Goal: Ask a question: Seek information or help from site administrators or community

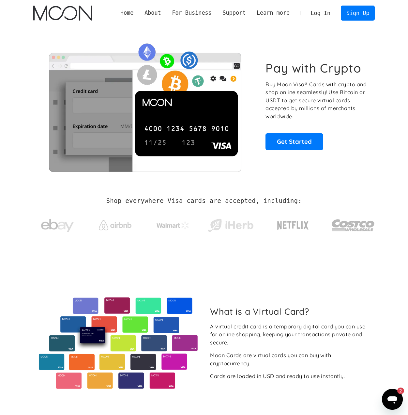
click at [394, 398] on icon "פתח את חלון הודעות הטקסט, 2 הודעות שלא נקראו" at bounding box center [393, 400] width 10 height 8
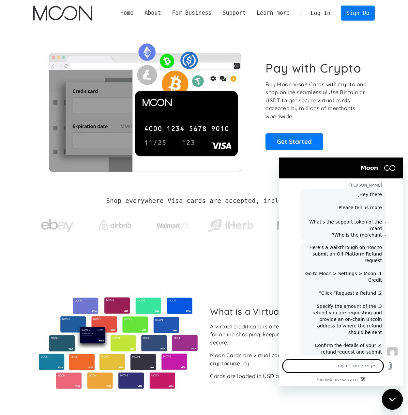
scroll to position [167, 0]
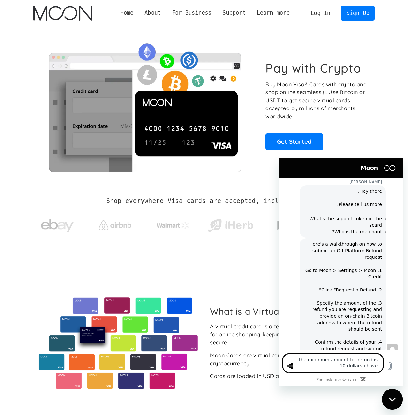
type textarea "the minimum amount for refund is 10 dollars i have 5"
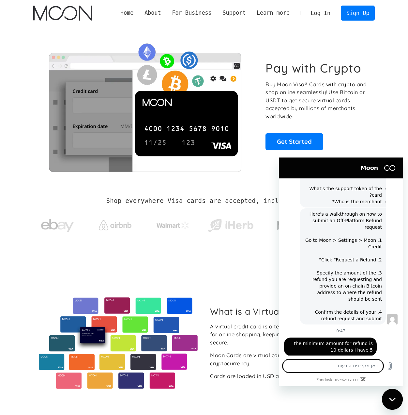
scroll to position [198, 0]
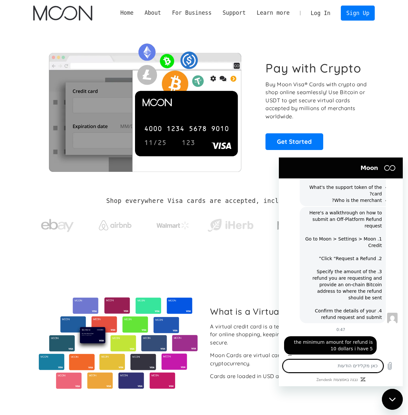
click at [139, 15] on link "Home" at bounding box center [127, 13] width 24 height 8
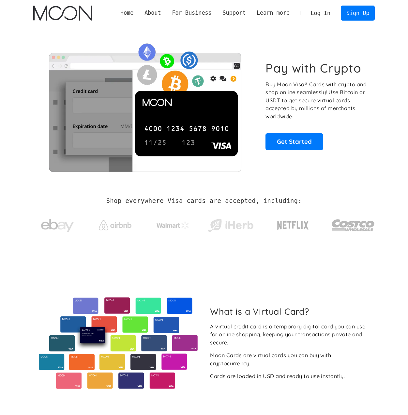
click at [322, 15] on link "Log In" at bounding box center [321, 13] width 31 height 14
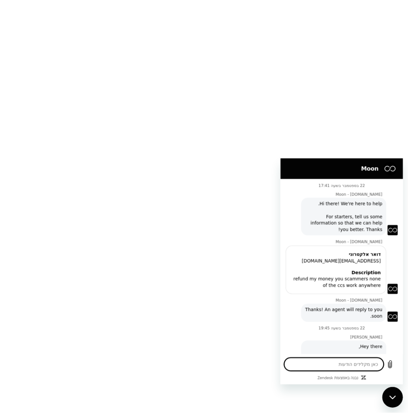
scroll to position [178, 0]
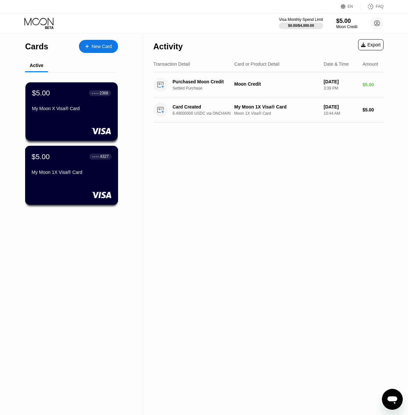
click at [67, 186] on div "$5.00 ● ● ● ● 4327 My Moon 1X Visa® Card" at bounding box center [71, 175] width 93 height 59
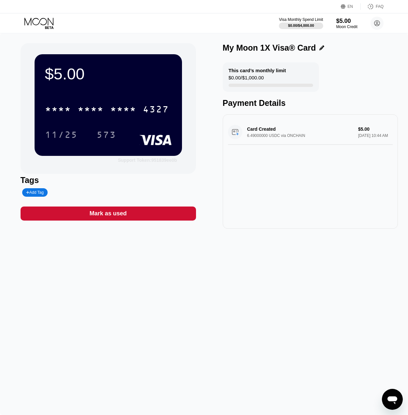
click at [158, 160] on div "Support Token: 951839ee0b" at bounding box center [147, 159] width 59 height 5
drag, startPoint x: 390, startPoint y: 403, endPoint x: 383, endPoint y: 397, distance: 9.7
click at [390, 403] on icon "פתח את חלון הודעות הטקסט" at bounding box center [393, 399] width 12 height 12
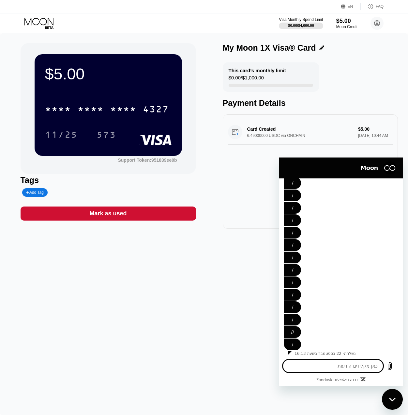
scroll to position [2324, 0]
click at [317, 368] on textarea at bounding box center [333, 365] width 101 height 13
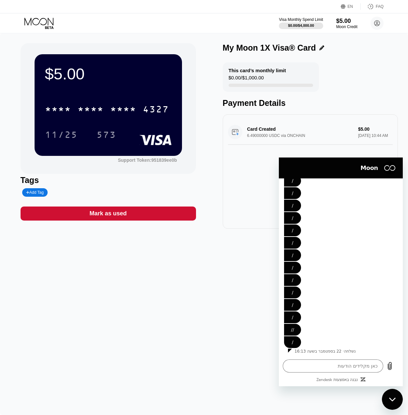
click at [200, 330] on div "$5.00 * * * * * * * * * * * * 4327 11/25 573 Support Token: 951839ee0b Tags Add…" at bounding box center [204, 223] width 408 height 381
click at [361, 359] on textarea at bounding box center [333, 365] width 101 height 13
drag, startPoint x: 240, startPoint y: 286, endPoint x: 248, endPoint y: 259, distance: 28.2
click at [240, 286] on div "$5.00 * * * * * * * * * * * * 4327 11/25 573 Support Token: 951839ee0b Tags Add…" at bounding box center [204, 223] width 408 height 381
drag, startPoint x: 398, startPoint y: 400, endPoint x: 762, endPoint y: 765, distance: 515.0
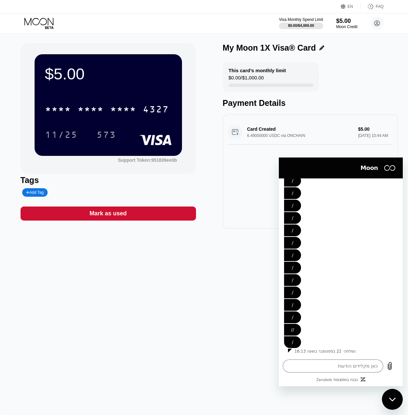
click at [398, 400] on div "סגור את חלון הודעות הטקסט" at bounding box center [393, 399] width 20 height 20
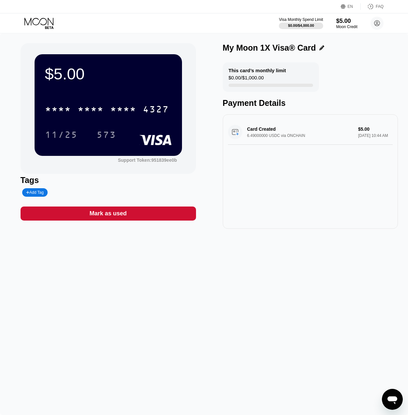
click at [393, 404] on icon "פתח את חלון הודעות הטקסט" at bounding box center [393, 399] width 12 height 12
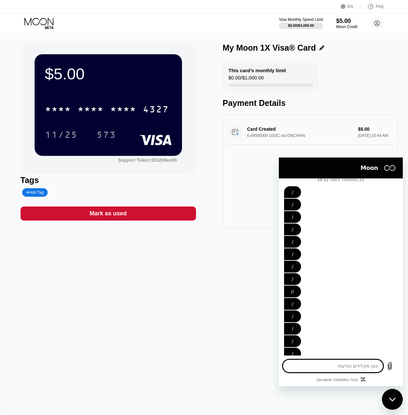
scroll to position [0, 0]
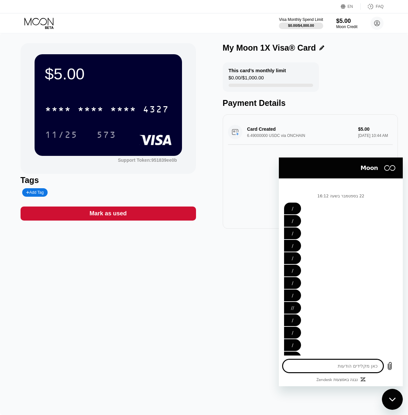
type textarea "x"
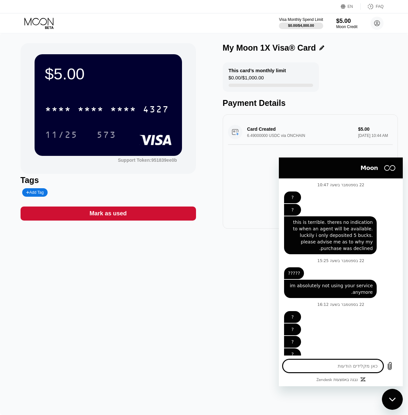
scroll to position [1424, 0]
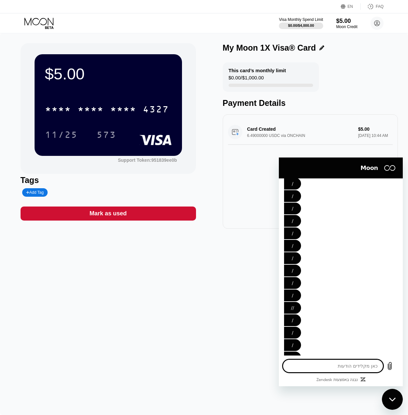
click at [324, 364] on textarea at bounding box center [333, 365] width 101 height 13
type textarea "i"
type textarea "x"
type textarea "i"
type textarea "x"
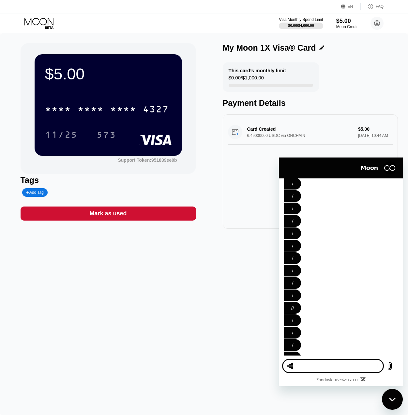
type textarea "i"
type textarea "x"
type textarea "y"
type textarea "x"
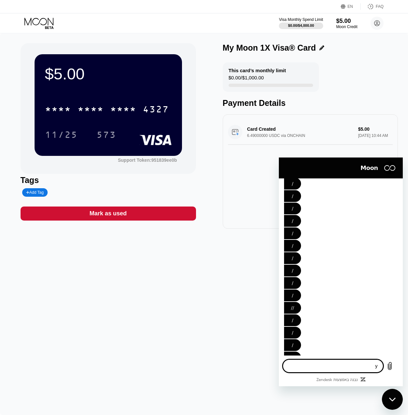
type textarea "yo"
type textarea "x"
type textarea "you"
type textarea "x"
type textarea "you"
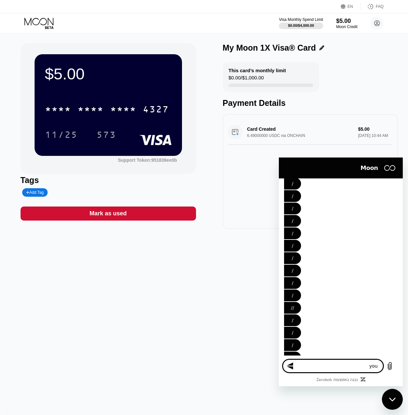
type textarea "x"
type textarea "you f"
type textarea "x"
type textarea "you fu"
type textarea "x"
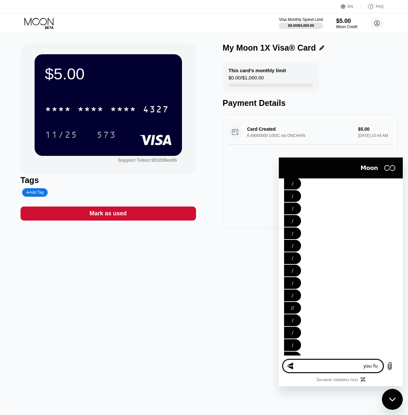
type textarea "you fuc"
type textarea "x"
type textarea "you fuck"
type textarea "x"
type textarea "you fucke"
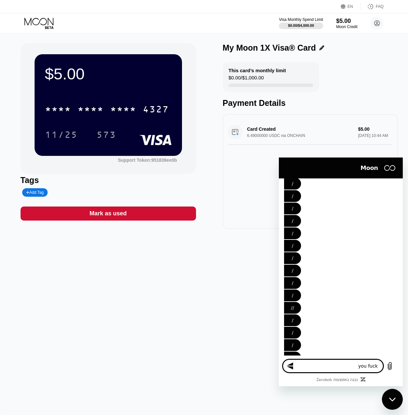
type textarea "x"
type textarea "you fucker"
type textarea "x"
type textarea "you fuckers"
type textarea "x"
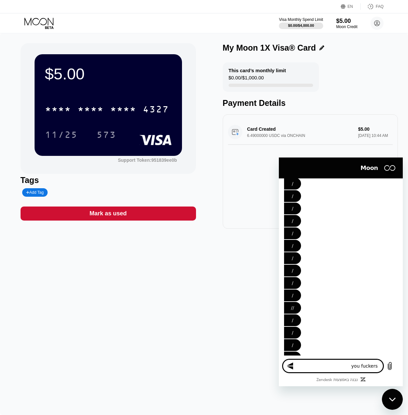
type textarea "you fuckers"
type textarea "x"
type textarea "you fuckers a"
type textarea "x"
type textarea "you fuckers an"
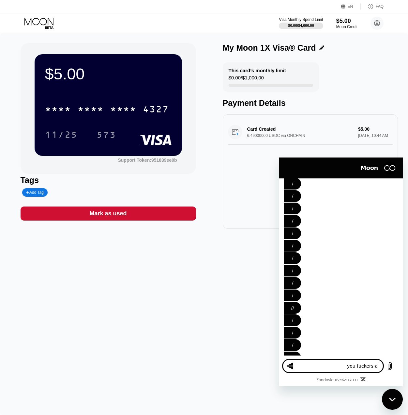
type textarea "x"
type textarea "you fuckers ans"
type textarea "x"
type textarea "you fuckers answ"
type textarea "x"
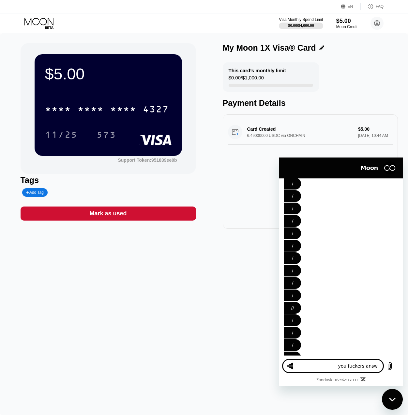
type textarea "you fuckers answe"
type textarea "x"
type textarea "you fuckers answea"
type textarea "x"
type textarea "you fuckers answear"
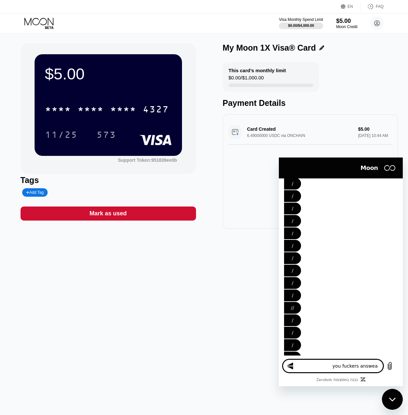
type textarea "x"
type textarea "you fuckers answeare"
type textarea "x"
type textarea "you fuckers answeared"
type textarea "x"
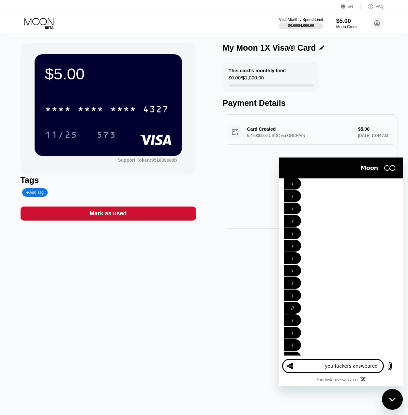
type textarea "you fuckers answeared"
type textarea "x"
type textarea "you fuckers answeared"
type textarea "x"
type textarea "you fuckers answeare"
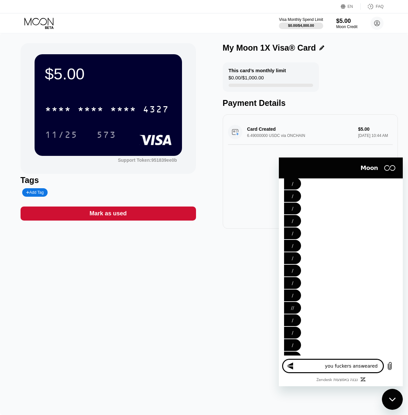
type textarea "x"
type textarea "you fuckers answear"
type textarea "x"
type textarea "you fuckers answea"
type textarea "x"
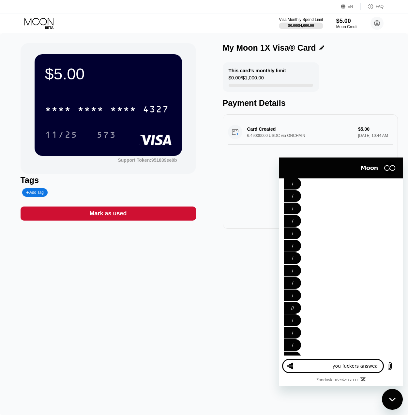
type textarea "you fuckers answe"
type textarea "x"
type textarea "you fuckers answer"
type textarea "x"
type textarea "you fuckers answere"
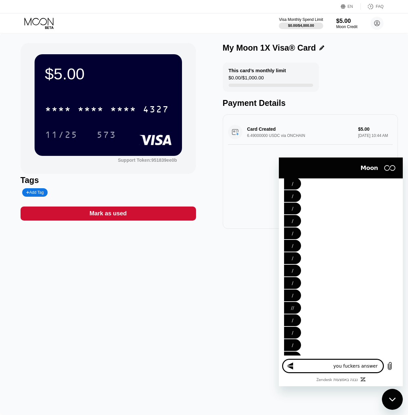
type textarea "x"
type textarea "you fuckers answer"
type textarea "x"
type textarea "you fuckers answerd"
type textarea "x"
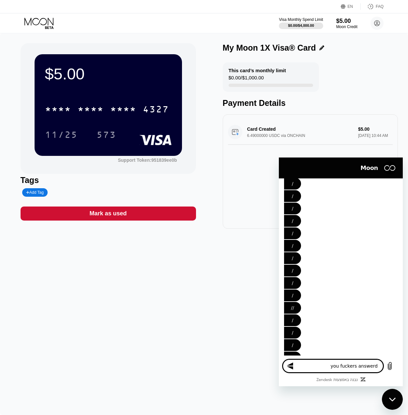
type textarea "you fuckers answerd"
type textarea "x"
type textarea "you fuckers answered"
type textarea "x"
type textarea "you fuckers answered"
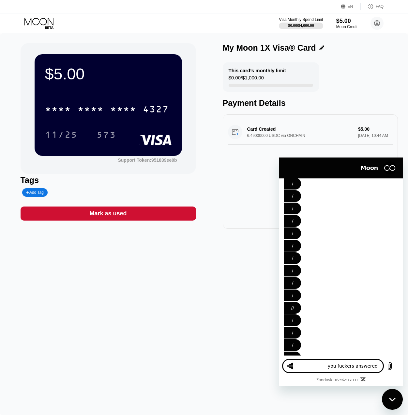
type textarea "x"
type textarea "you fuckers answered ,"
type textarea "x"
type textarea "you fuckers answered ,e"
type textarea "x"
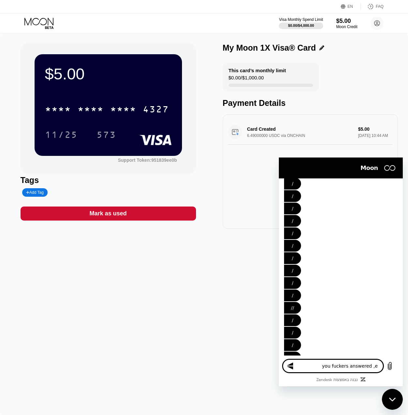
type textarea "you fuckers answered ,"
type textarea "x"
type textarea "you fuckers answered"
type textarea "x"
type textarea "you fuckers answered m"
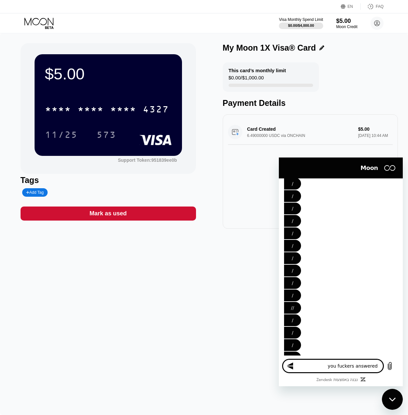
type textarea "x"
type textarea "you fuckers answered me"
type textarea "x"
type textarea "you fuckers answered me"
type textarea "x"
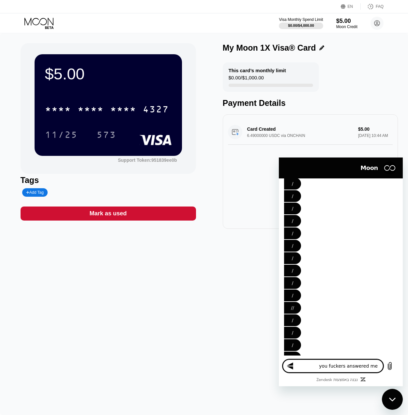
type textarea "you fuckers answered me i"
type textarea "x"
type textarea "you fuckers answered me io"
type textarea "x"
type textarea "you fuckers answered me ion"
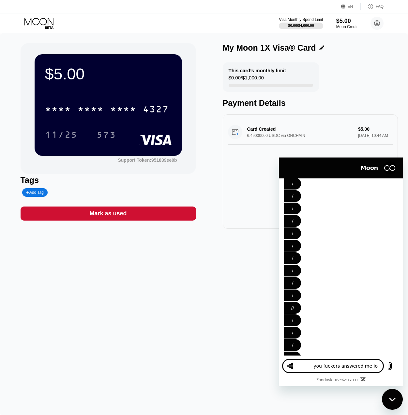
type textarea "x"
type textarea "you fuckers answered me io"
type textarea "x"
type textarea "you fuckers answered me i"
type textarea "x"
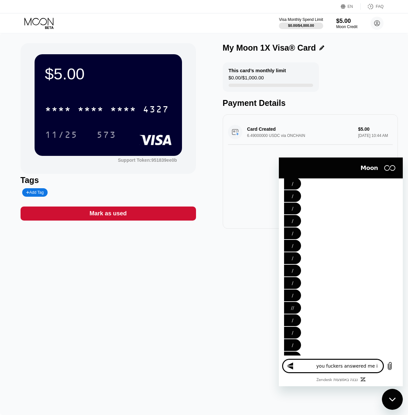
type textarea "you fuckers answered me in"
type textarea "x"
type textarea "you fuckers answered me in"
type textarea "x"
type textarea "you fuckers answered me in a"
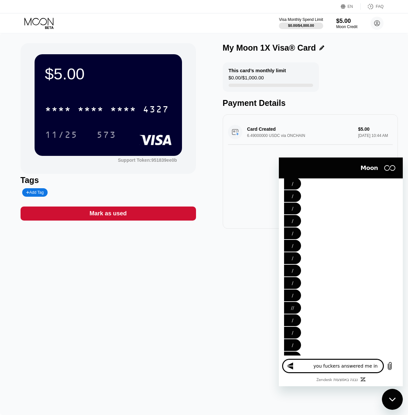
type textarea "x"
type textarea "you fuckers answered me in an"
type textarea "x"
type textarea "you fuckers answered me in ano"
type textarea "x"
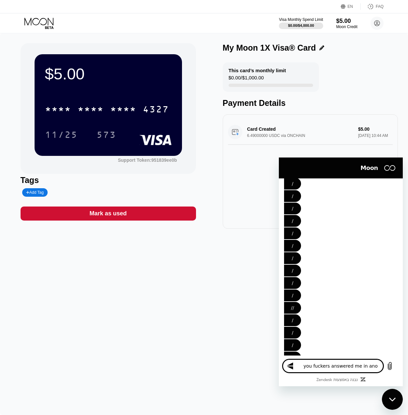
type textarea "you fuckers answered me in anot"
type textarea "x"
type textarea "you fuckers answered me in anoth"
type textarea "x"
type textarea "you fuckers answered me in anothe"
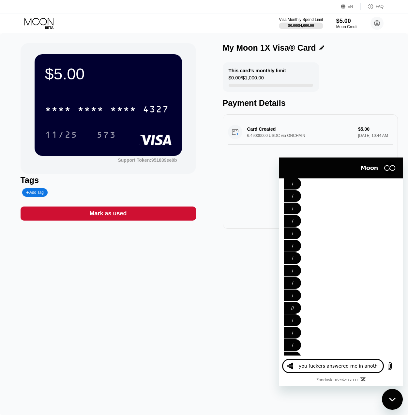
type textarea "x"
type textarea "you fuckers answered me in another"
type textarea "x"
type textarea "you fuckers answered me in another"
type textarea "x"
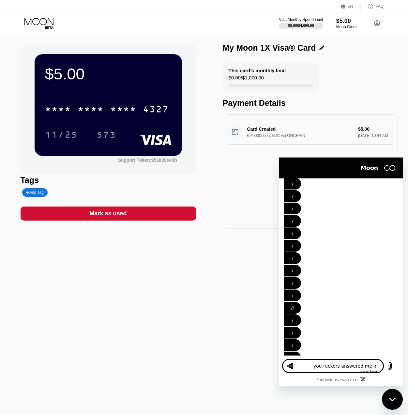
type textarea "you fuckers answered me in another w"
type textarea "x"
type textarea "you fuckers answered me in another wi"
type textarea "x"
type textarea "you fuckers answered me in another win"
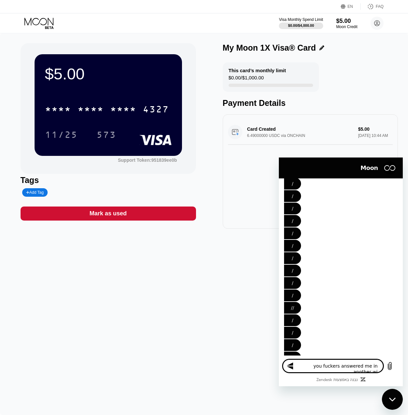
type textarea "x"
type textarea "you fuckers answered me in another wind"
type textarea "x"
type textarea "you fuckers answered me in another windo"
type textarea "x"
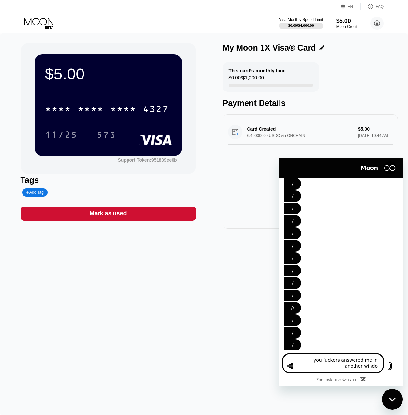
type textarea "you fuckers answered me in another window"
type textarea "x"
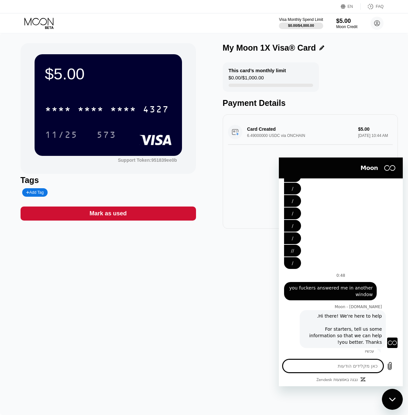
type textarea "x"
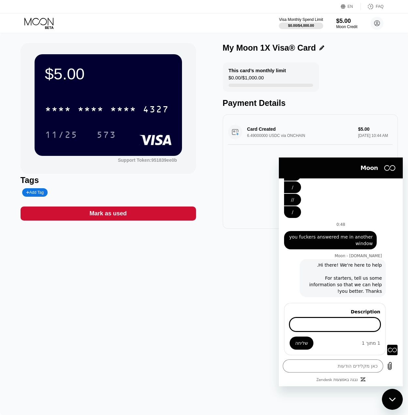
scroll to position [3889, 0]
click at [339, 323] on input "Description" at bounding box center [335, 324] width 91 height 14
type input "payment declined"
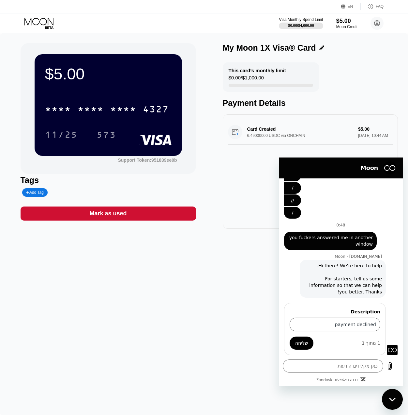
click at [307, 348] on button "שליחה" at bounding box center [302, 342] width 24 height 13
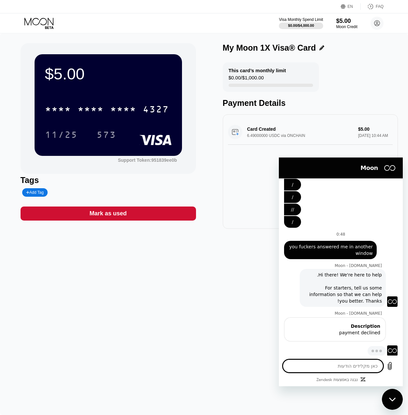
scroll to position [3880, 0]
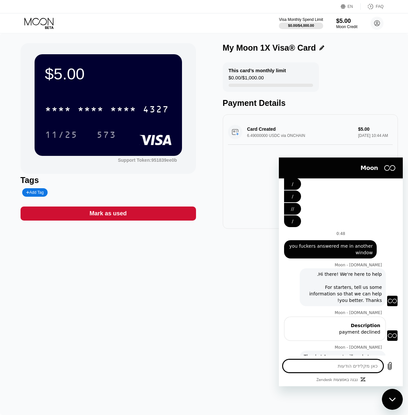
type textarea "x"
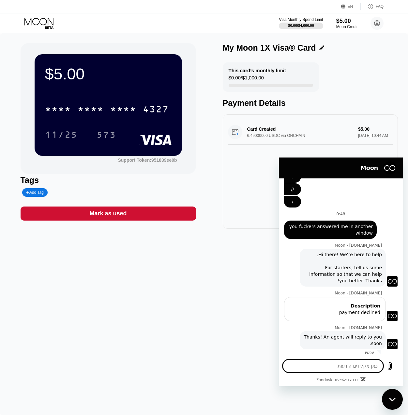
scroll to position [3901, 0]
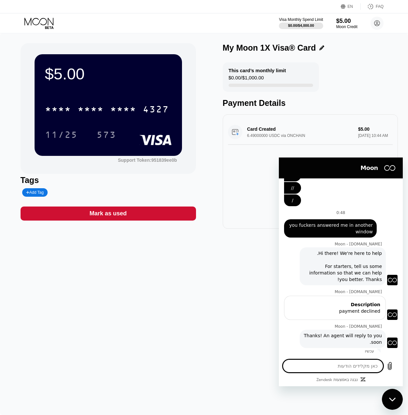
type textarea "s"
type textarea "x"
type textarea "sh"
type textarea "x"
type textarea "sha"
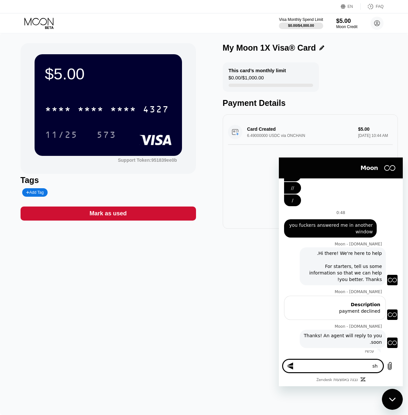
type textarea "x"
type textarea "sham"
type textarea "x"
type textarea "shame"
type textarea "x"
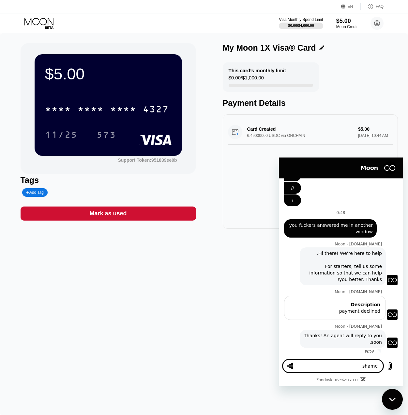
type textarea "sham"
type textarea "x"
type textarea "shame"
type textarea "x"
type textarea "shamel"
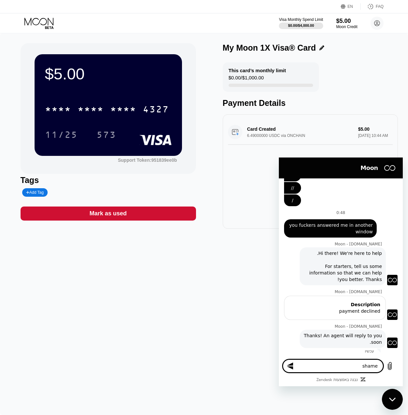
type textarea "x"
type textarea "shamele"
type textarea "x"
type textarea "shameles"
type textarea "x"
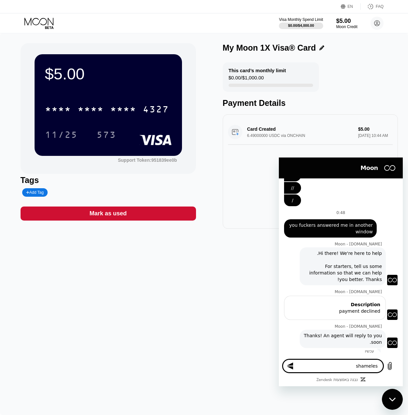
type textarea "shameless"
type textarea "x"
type textarea "shameless"
type textarea "x"
type textarea "shameless"
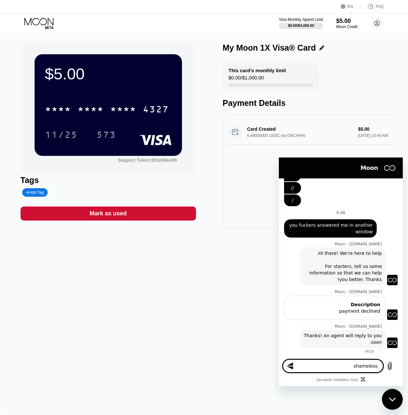
type textarea "x"
type textarea "shameles"
type textarea "x"
type textarea "shamele"
type textarea "x"
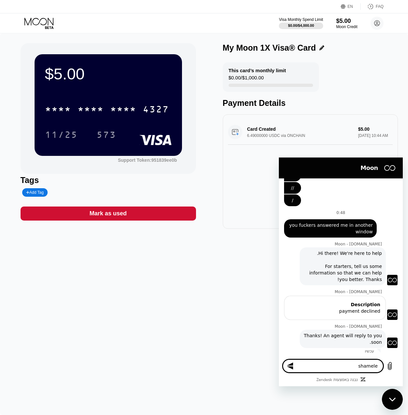
type textarea "shamel"
type textarea "x"
type textarea "shame"
type textarea "x"
type textarea "sham"
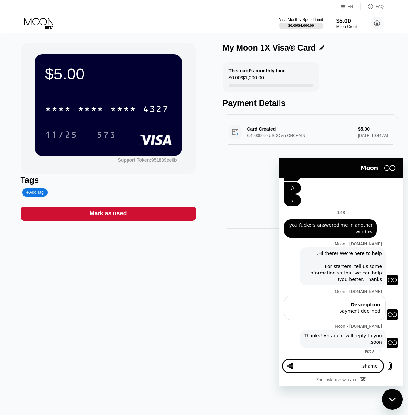
type textarea "x"
type textarea "sha"
type textarea "x"
type textarea "sh"
type textarea "x"
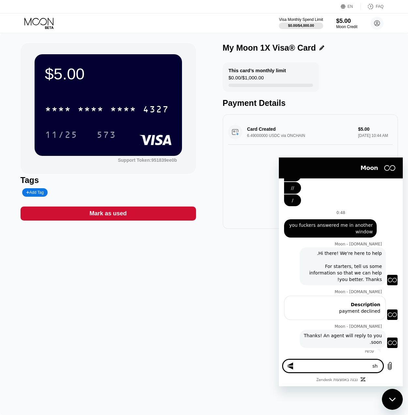
type textarea "s"
type textarea "x"
type textarea "y"
type textarea "x"
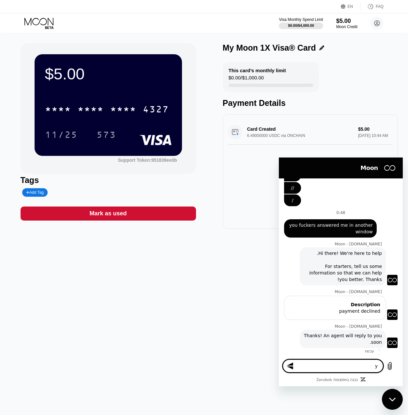
type textarea "yo"
type textarea "x"
type textarea "you"
type textarea "x"
type textarea "you"
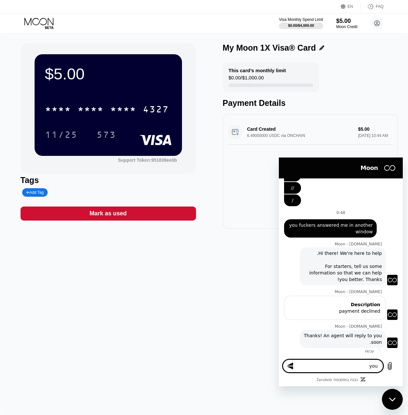
type textarea "x"
type textarea "you"
type textarea "x"
type textarea "yo"
type textarea "x"
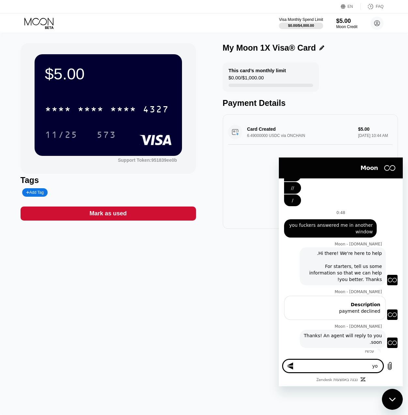
type textarea "y"
type textarea "x"
type textarea "s"
type textarea "x"
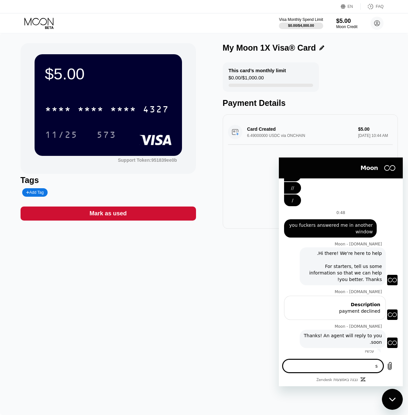
type textarea "sp"
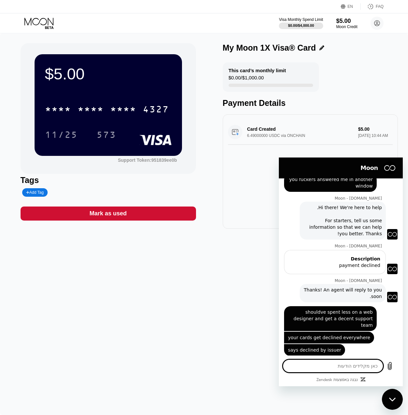
scroll to position [3948, 0]
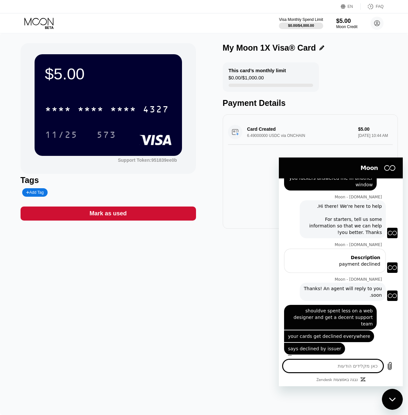
drag, startPoint x: 207, startPoint y: 275, endPoint x: 210, endPoint y: 270, distance: 6.1
click at [207, 275] on div "$5.00 * * * * * * * * * * * * 4327 11/25 573 Support Token: 951839ee0b Tags Add…" at bounding box center [204, 223] width 408 height 381
click at [266, 133] on div "Card Created 6.49000000 USDC via ONCHAIN $5.00 Sep 22, 2025 10:44 AM" at bounding box center [310, 131] width 165 height 25
drag, startPoint x: 202, startPoint y: 282, endPoint x: 156, endPoint y: 240, distance: 62.6
click at [200, 281] on div "$5.00 * * * * * * * * * * * * 4327 11/25 573 Support Token: 951839ee0b Tags Add…" at bounding box center [204, 223] width 408 height 381
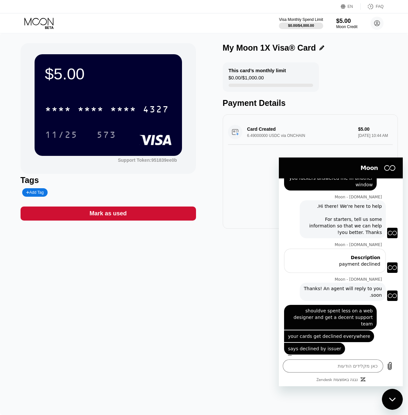
click at [91, 185] on div "Tags" at bounding box center [109, 179] width 176 height 9
click at [118, 112] on div "* * * *" at bounding box center [123, 110] width 26 height 10
click at [135, 143] on div "11/25 573" at bounding box center [108, 134] width 127 height 16
click at [159, 89] on div "$5.00 4513 6500 2362 4327 11/25 573" at bounding box center [109, 104] width 148 height 101
click at [317, 365] on textarea at bounding box center [333, 365] width 101 height 13
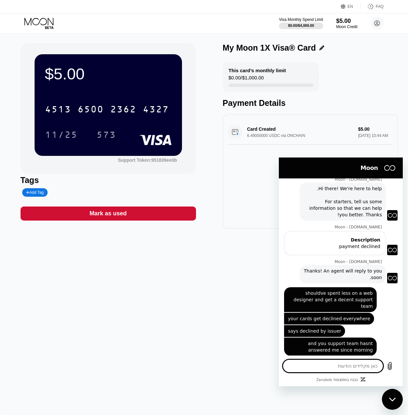
scroll to position [3967, 0]
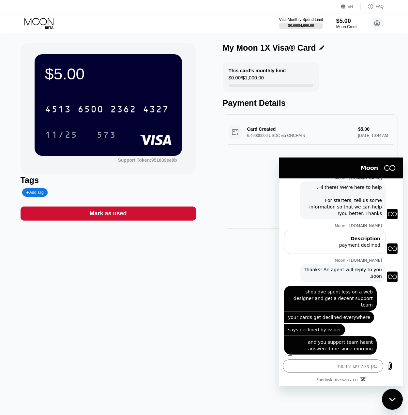
drag, startPoint x: 513, startPoint y: 419, endPoint x: 381, endPoint y: 284, distance: 188.2
click at [381, 284] on div "אומר/ת: shouldve spent less on a web designer and get a decent support team" at bounding box center [343, 296] width 119 height 29
click at [157, 165] on div "$5.00 4513 6500 2362 4327 11/25 573 Support Token: 951839ee0b" at bounding box center [109, 108] width 176 height 131
click at [153, 163] on div "Support Token: 951839ee0b" at bounding box center [147, 159] width 59 height 5
click at [311, 367] on textarea at bounding box center [333, 365] width 101 height 13
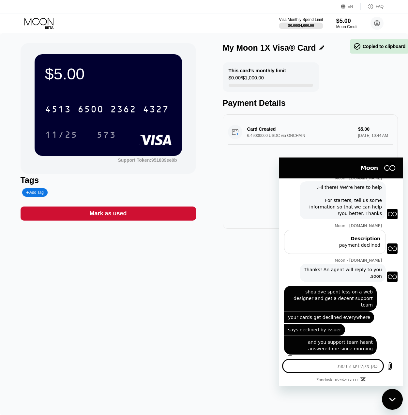
paste textarea "951839ee0b"
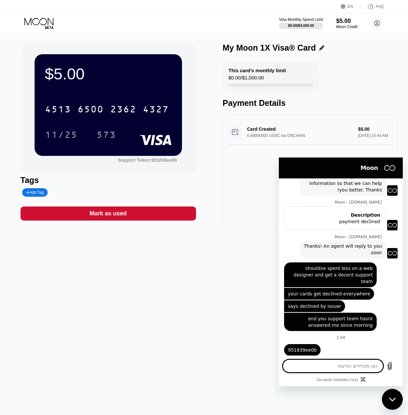
scroll to position [3992, 0]
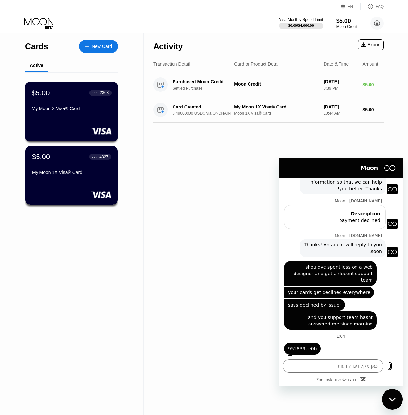
click at [74, 120] on div "$5.00 ● ● ● ● 2368 My Moon X Visa® Card" at bounding box center [71, 111] width 93 height 59
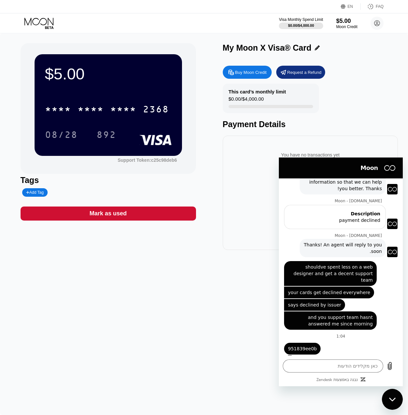
click at [147, 161] on div "Support Token: c25c98deb6" at bounding box center [147, 159] width 59 height 5
click at [304, 365] on textarea at bounding box center [333, 365] width 101 height 13
click at [391, 402] on div "סגור את חלון הודעות הטקסט" at bounding box center [393, 399] width 20 height 20
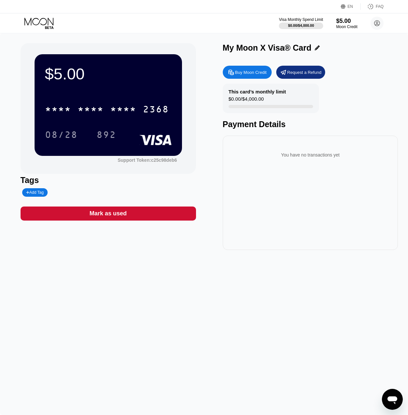
click at [393, 401] on icon "פתח את חלון הודעות הטקסט" at bounding box center [393, 400] width 10 height 8
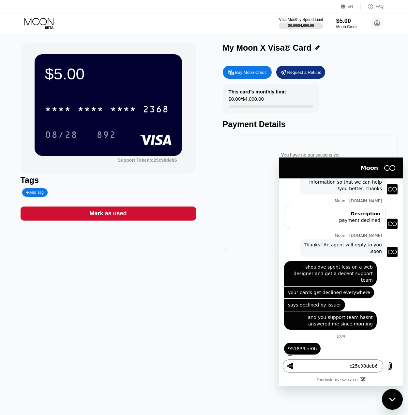
click at [294, 364] on button "שליחת ההודעה" at bounding box center [289, 365] width 13 height 13
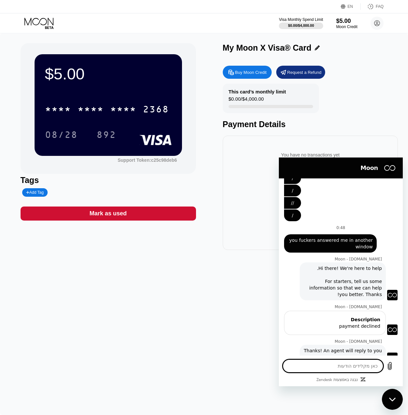
scroll to position [3808, 0]
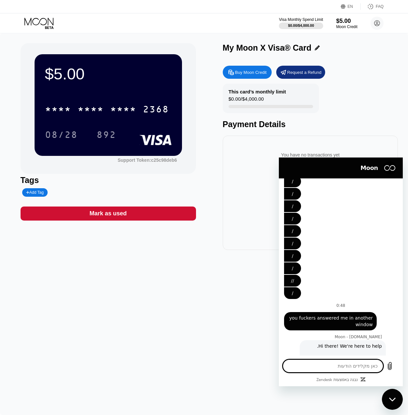
click at [219, 323] on div "$5.00 * * * * * * * * * * * * 2368 08/28 892 Support Token: c25c98deb6 Tags Add…" at bounding box center [204, 223] width 408 height 381
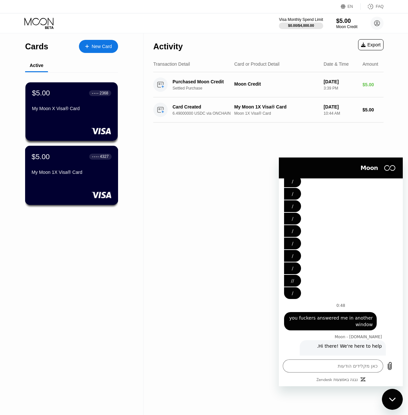
click at [74, 188] on div "$5.00 ● ● ● ● 4327 My Moon 1X Visa® Card" at bounding box center [71, 175] width 93 height 59
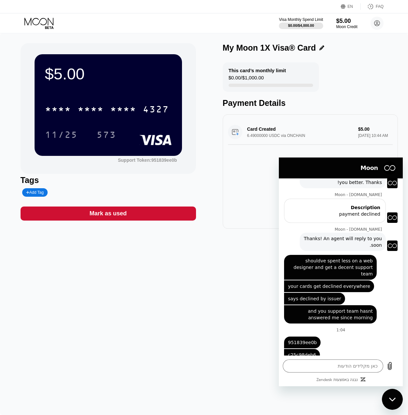
scroll to position [4004, 0]
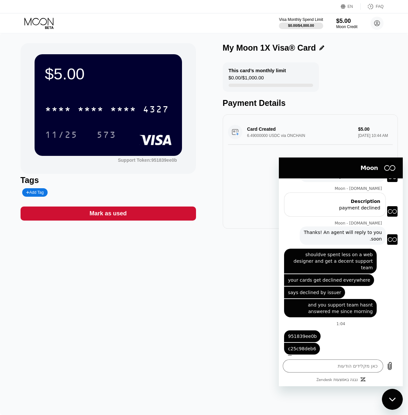
drag, startPoint x: 256, startPoint y: 300, endPoint x: 254, endPoint y: 296, distance: 4.7
click at [257, 299] on div "$5.00 * * * * * * * * * * * * 4327 11/25 573 Support Token: 951839ee0b Tags Add…" at bounding box center [204, 223] width 408 height 381
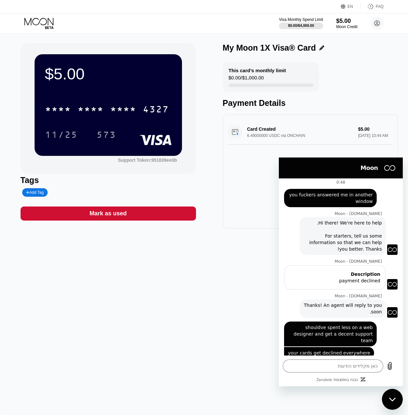
scroll to position [4121, 0]
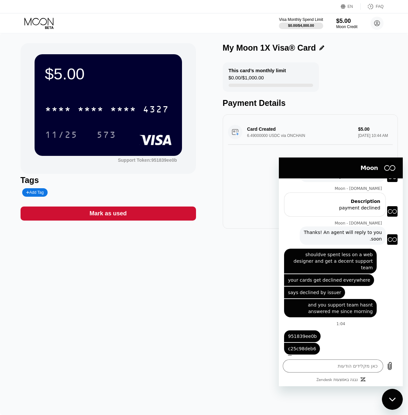
drag, startPoint x: 394, startPoint y: 398, endPoint x: 389, endPoint y: 398, distance: 5.6
click at [394, 398] on icon "סגור את חלון הודעות הטקסט" at bounding box center [392, 399] width 7 height 4
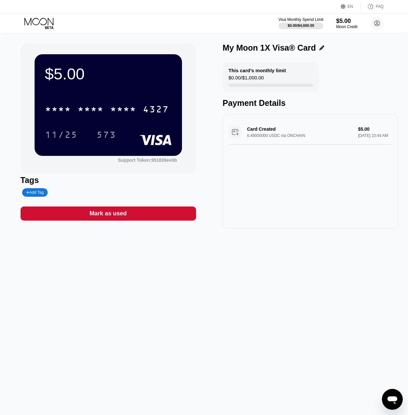
click at [310, 21] on div "Visa Monthly Spend Limit" at bounding box center [301, 19] width 45 height 5
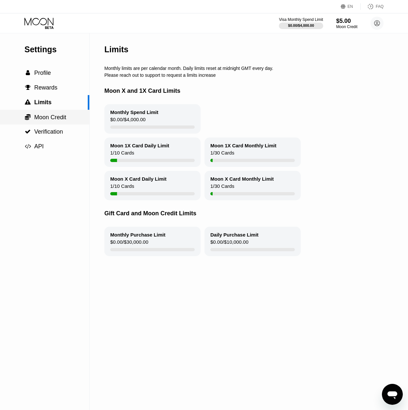
click at [70, 120] on div " Moon Credit" at bounding box center [44, 117] width 89 height 7
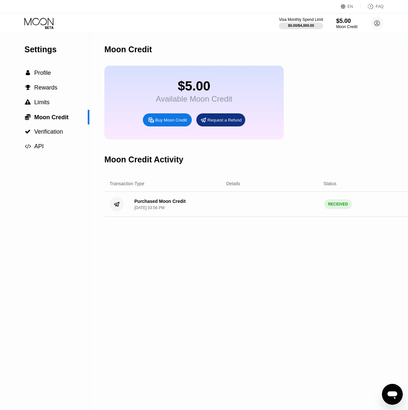
click at [218, 117] on div "$5.00 Available Moon Credit Buy Moon Credit Request a Refund" at bounding box center [194, 103] width 180 height 74
click at [222, 126] on div "Request a Refund" at bounding box center [221, 119] width 49 height 13
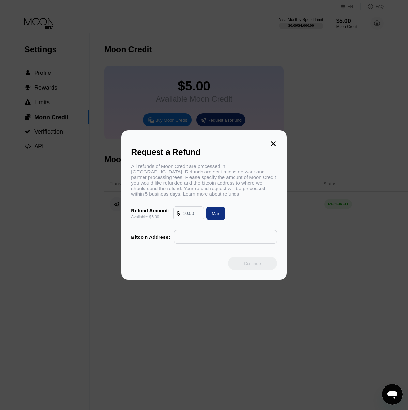
click at [193, 206] on div "All refunds of Moon Credit are processed in Bitcoin. Refunds are sent minus net…" at bounding box center [204, 203] width 146 height 80
click at [193, 214] on input "text" at bounding box center [192, 213] width 18 height 13
click at [217, 213] on div "Max" at bounding box center [216, 214] width 8 height 6
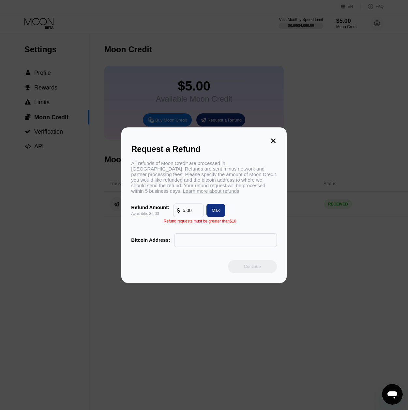
click at [273, 140] on icon at bounding box center [273, 140] width 5 height 5
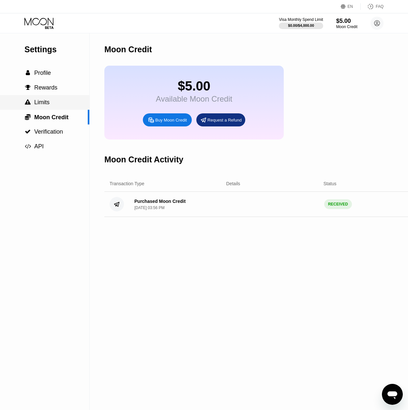
click at [79, 104] on div " Limits" at bounding box center [44, 102] width 89 height 7
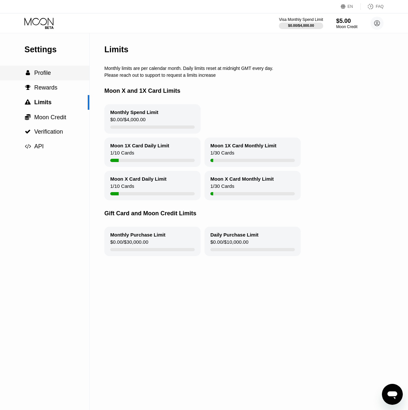
click at [50, 90] on span "Rewards" at bounding box center [45, 87] width 23 height 7
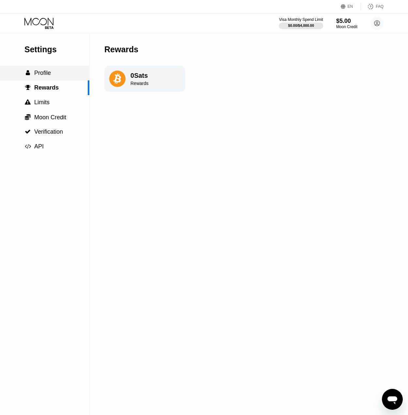
click at [50, 75] on span "Profile" at bounding box center [42, 73] width 17 height 7
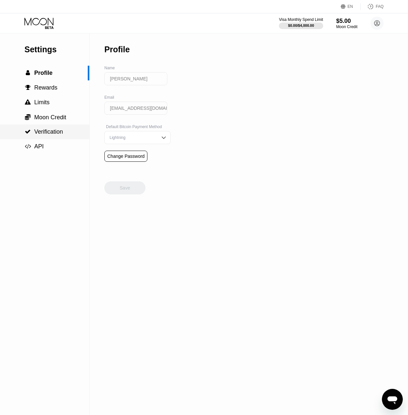
click at [51, 127] on div " Verification" at bounding box center [44, 131] width 89 height 15
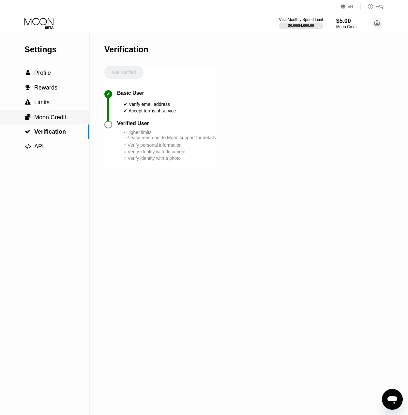
click at [73, 121] on div " Moon Credit" at bounding box center [44, 117] width 89 height 7
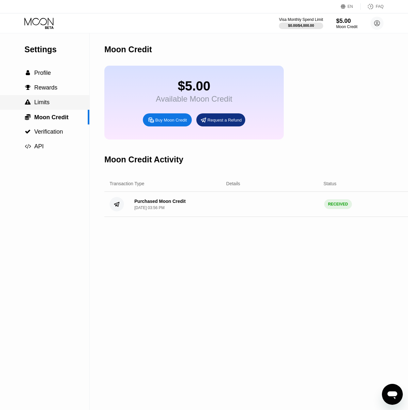
click at [62, 104] on div " Limits" at bounding box center [44, 102] width 89 height 7
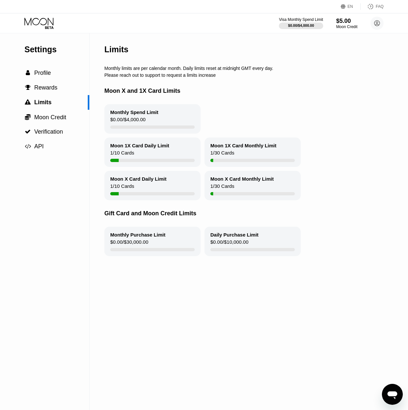
click at [45, 26] on icon at bounding box center [39, 23] width 30 height 11
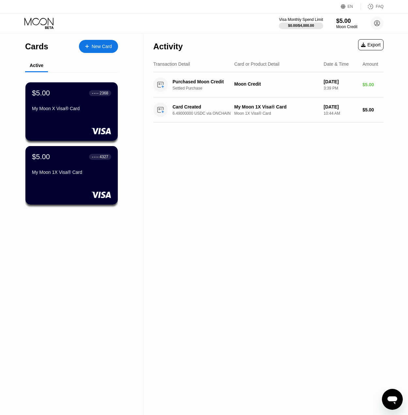
click at [376, 5] on div "FAQ" at bounding box center [372, 6] width 23 height 7
click at [70, 114] on div "My Moon X Visa® Card" at bounding box center [72, 110] width 80 height 8
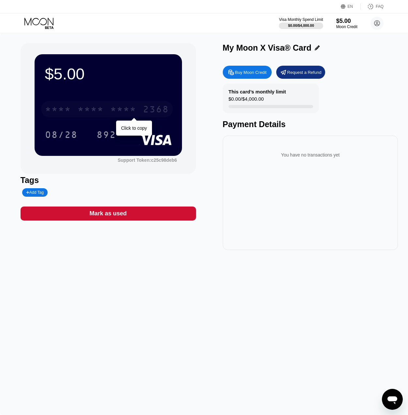
click at [88, 106] on div "* * * *" at bounding box center [91, 110] width 26 height 10
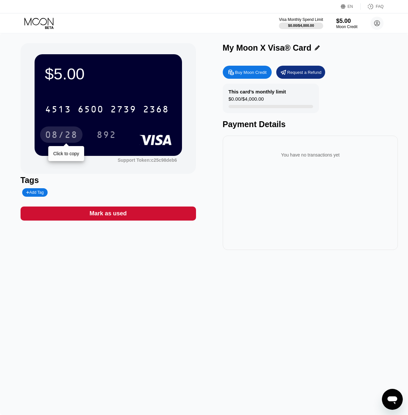
click at [60, 131] on div "08/28" at bounding box center [61, 134] width 42 height 16
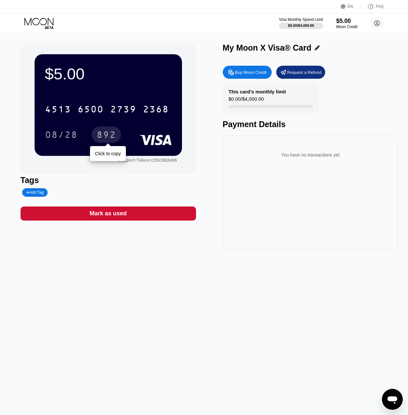
click at [104, 133] on div "892" at bounding box center [107, 135] width 20 height 10
click at [377, 27] on circle at bounding box center [377, 23] width 13 height 13
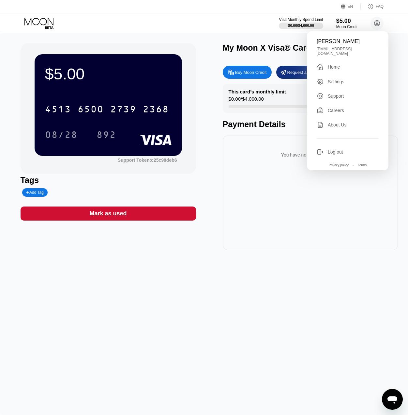
click at [215, 290] on div "$5.00 4513 6500 2739 2368 08/28 892 Support Token: c25c98deb6 Tags Add Tag Mark…" at bounding box center [204, 223] width 408 height 381
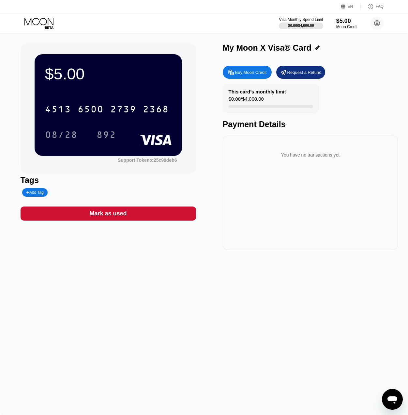
click at [394, 404] on div "פתח את חלון הודעות הטקסט" at bounding box center [393, 399] width 20 height 20
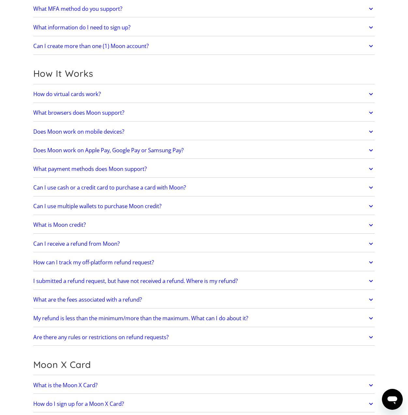
scroll to position [131, 0]
click at [115, 96] on link "How do virtual cards work?" at bounding box center [204, 94] width 342 height 14
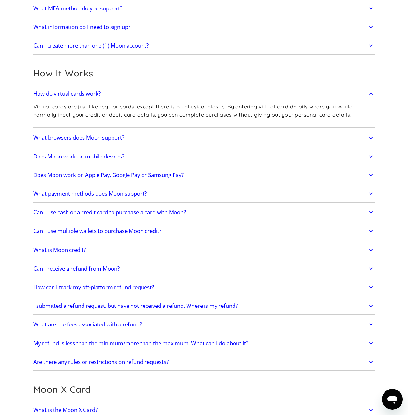
click at [115, 96] on link "How do virtual cards work?" at bounding box center [204, 94] width 342 height 14
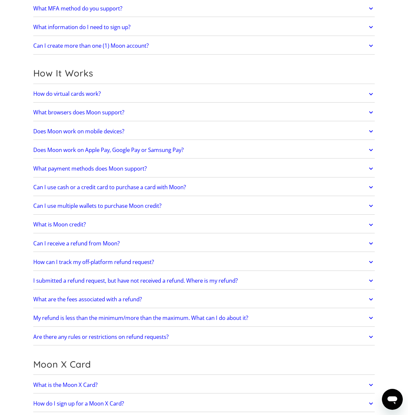
click at [202, 147] on link "Does Moon work on Apple Pay, Google Pay or Samsung Pay?" at bounding box center [204, 150] width 342 height 14
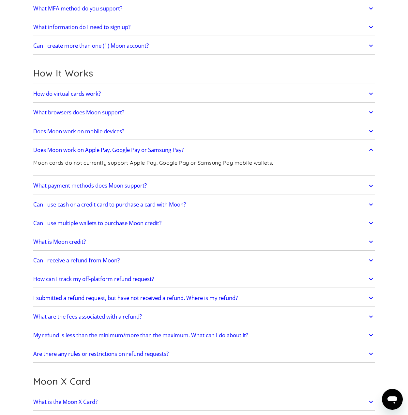
click at [199, 151] on link "Does Moon work on Apple Pay, Google Pay or Samsung Pay?" at bounding box center [204, 150] width 342 height 14
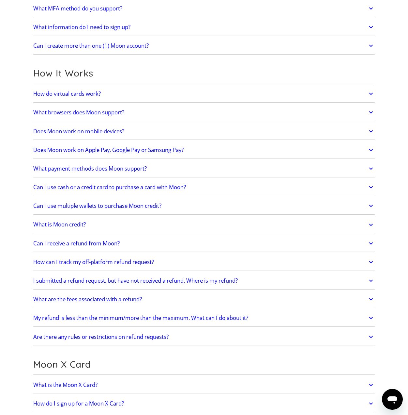
click at [202, 186] on link "Can I use cash or a credit card to purchase a card with Moon?" at bounding box center [204, 187] width 342 height 14
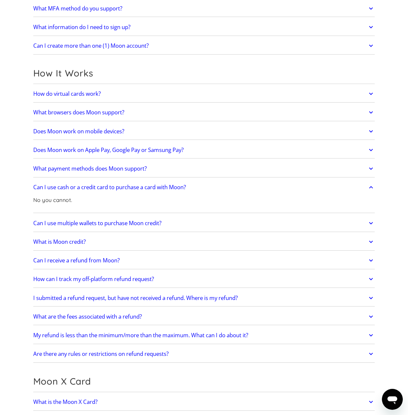
click at [202, 186] on link "Can I use cash or a credit card to purchase a card with Moon?" at bounding box center [204, 187] width 342 height 14
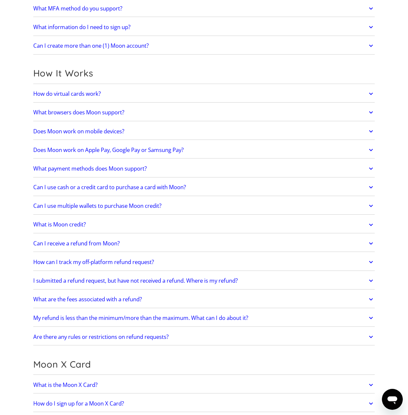
click at [144, 168] on h2 "What payment methods does Moon support?" at bounding box center [90, 168] width 114 height 7
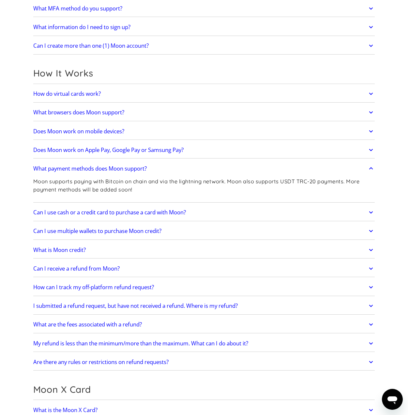
click at [159, 168] on link "What payment methods does Moon support?" at bounding box center [204, 169] width 342 height 14
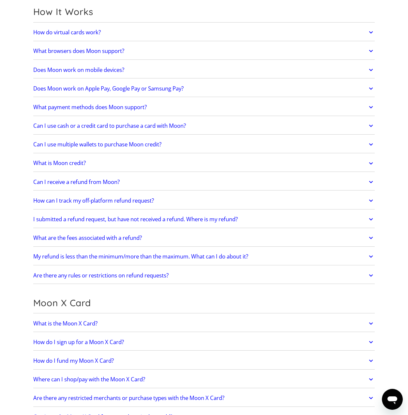
scroll to position [196, 0]
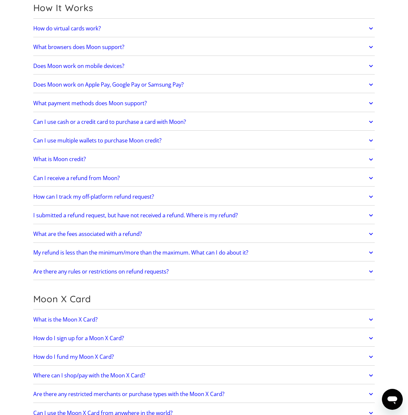
click at [161, 195] on link "How can I track my off-platform refund request?" at bounding box center [204, 197] width 342 height 14
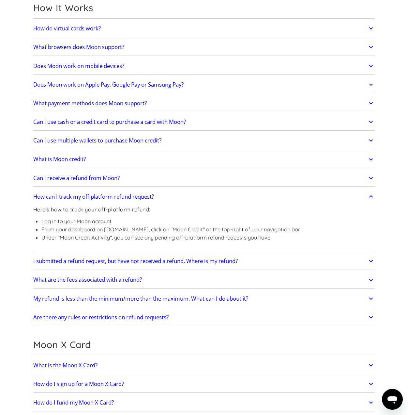
click at [161, 195] on link "How can I track my off-platform refund request?" at bounding box center [204, 197] width 342 height 14
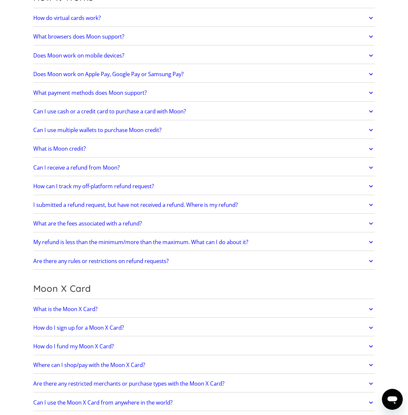
scroll to position [229, 0]
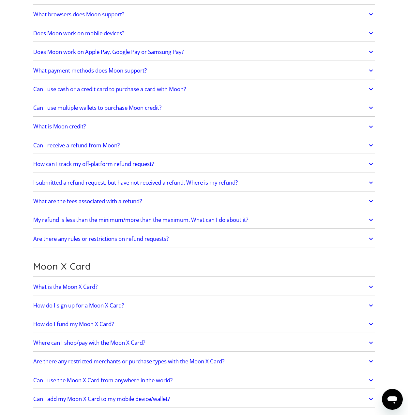
click at [197, 243] on link "Are there any rules or restrictions on refund requests?" at bounding box center [204, 239] width 342 height 14
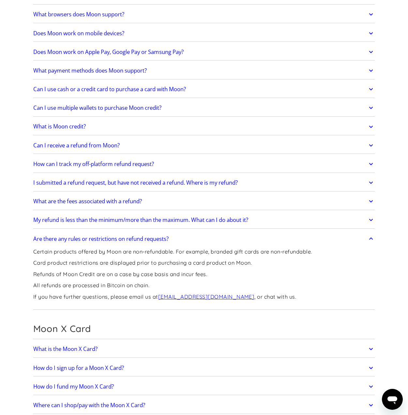
click at [196, 243] on link "Are there any rules or restrictions on refund requests?" at bounding box center [204, 239] width 342 height 14
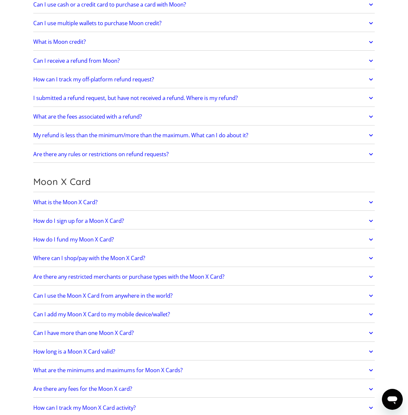
scroll to position [326, 0]
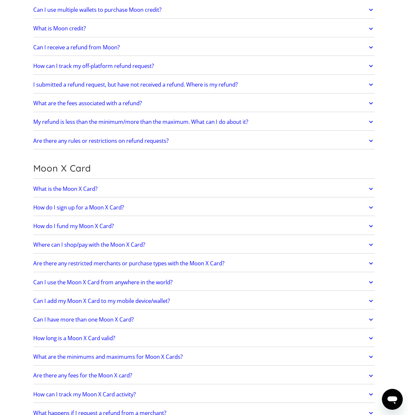
click at [106, 188] on link "What is the Moon X Card?" at bounding box center [204, 189] width 342 height 14
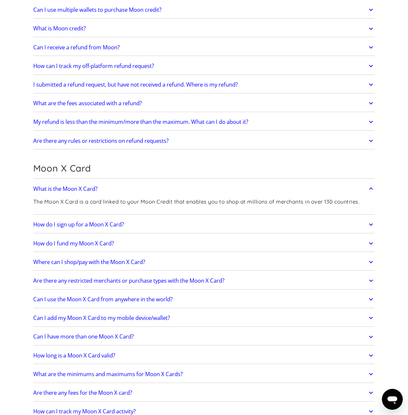
click at [106, 188] on link "What is the Moon X Card?" at bounding box center [204, 189] width 342 height 14
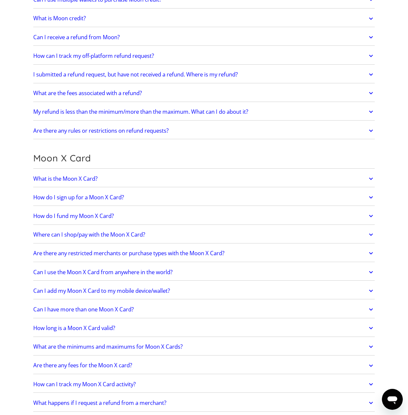
scroll to position [359, 0]
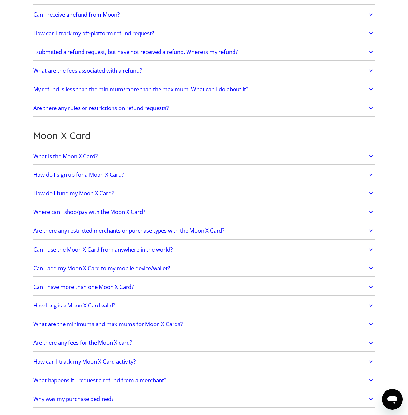
click at [139, 211] on h2 "Where can I shop/pay with the Moon X Card?" at bounding box center [89, 212] width 112 height 7
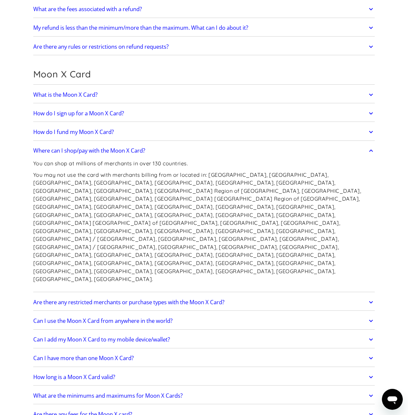
scroll to position [424, 0]
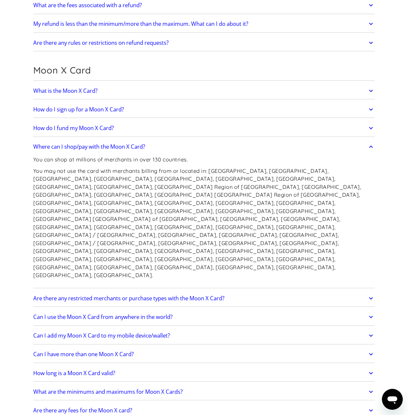
click at [234, 291] on link "Are there any restricted merchants or purchase types with the Moon X Card?" at bounding box center [204, 298] width 342 height 14
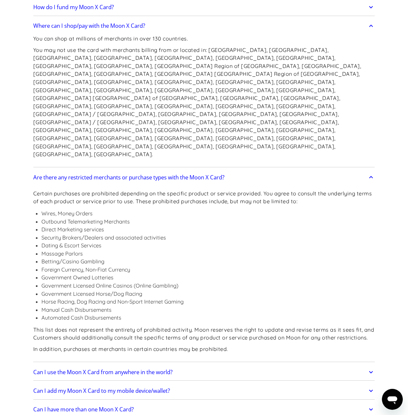
scroll to position [653, 0]
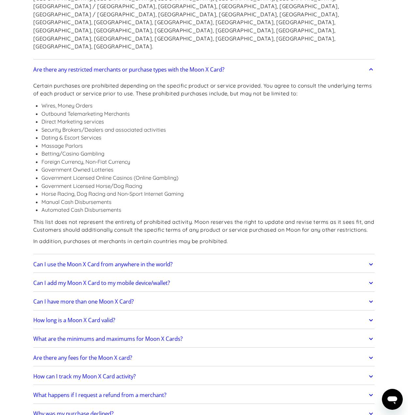
click at [186, 257] on link "Can I use the Moon X Card from anywhere in the world?" at bounding box center [204, 264] width 342 height 14
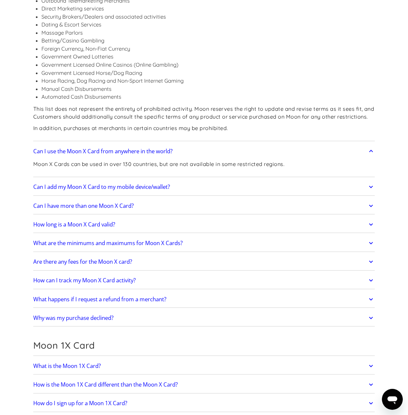
scroll to position [784, 0]
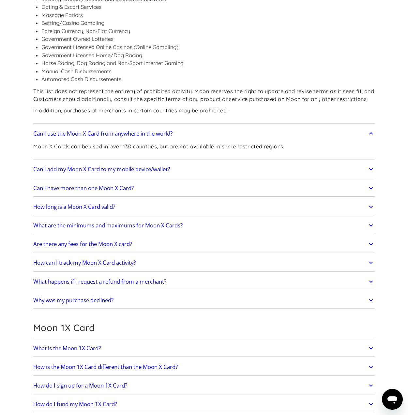
click at [155, 237] on link "Are there any fees for the Moon X card?" at bounding box center [204, 244] width 342 height 14
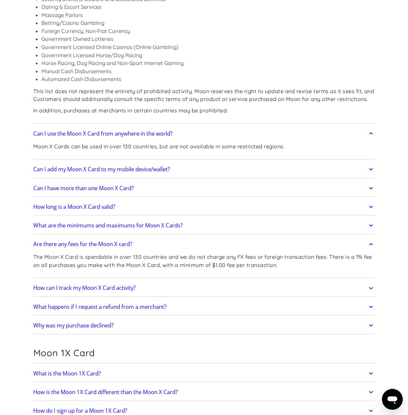
click at [148, 237] on link "Are there any fees for the Moon X card?" at bounding box center [204, 244] width 342 height 14
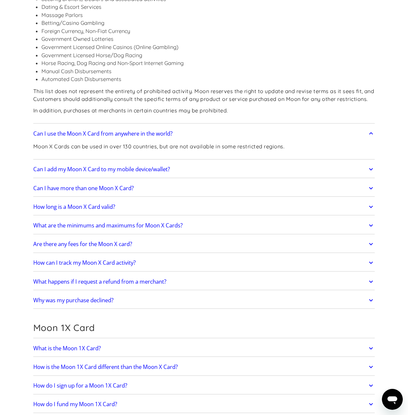
click at [125, 293] on link "Why was my purchase declined?" at bounding box center [204, 300] width 342 height 14
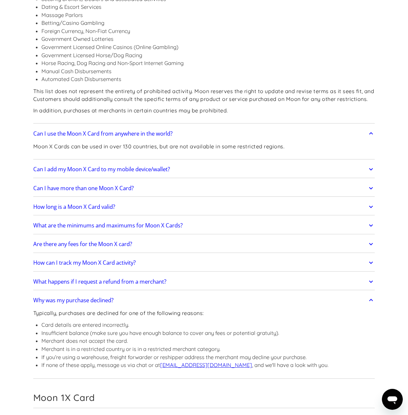
click at [114, 297] on h2 "Why was my purchase declined?" at bounding box center [73, 300] width 80 height 7
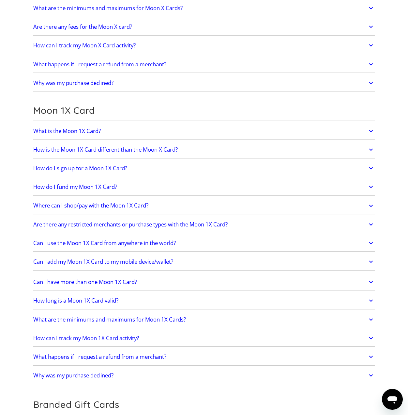
scroll to position [1045, 0]
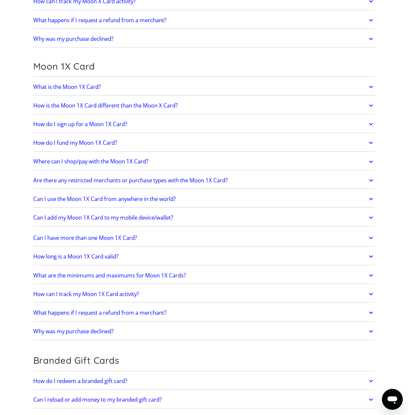
click at [110, 328] on h2 "Why was my purchase declined?" at bounding box center [73, 331] width 80 height 7
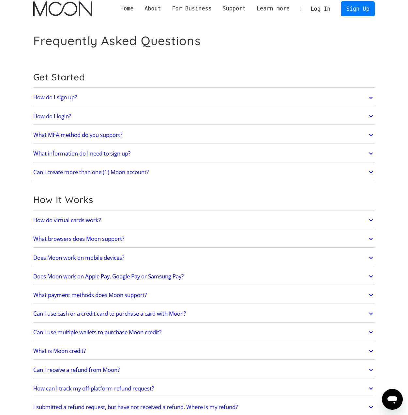
scroll to position [0, 0]
